Goal: Find specific page/section

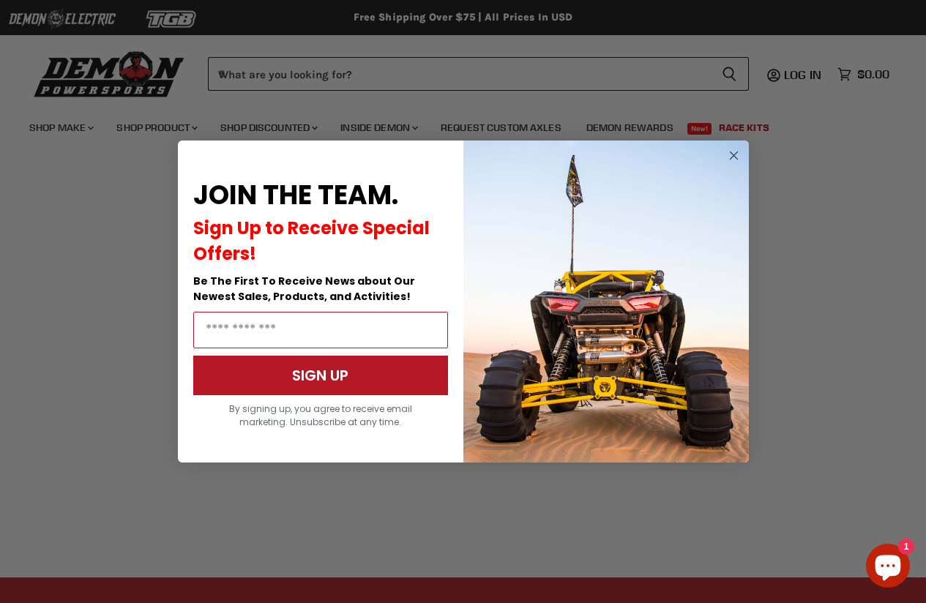
scroll to position [302, 0]
